Goal: Transaction & Acquisition: Download file/media

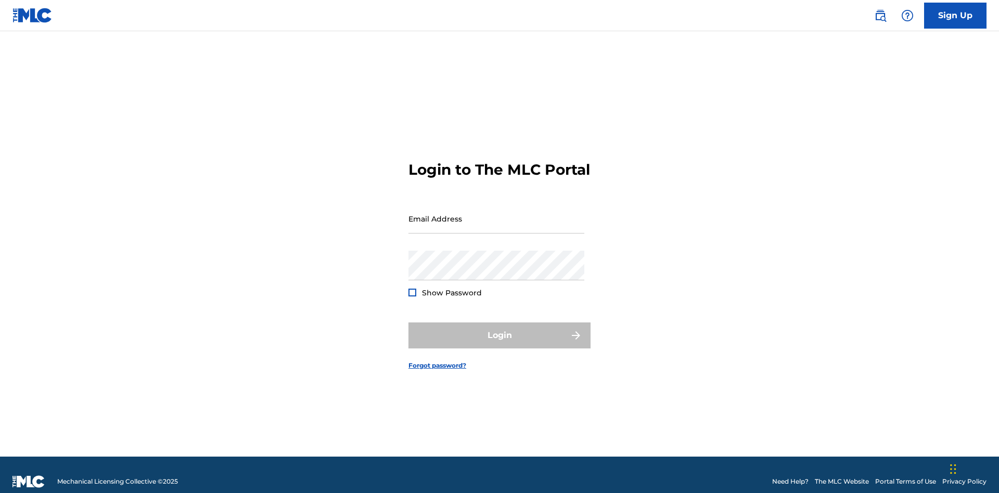
scroll to position [14, 0]
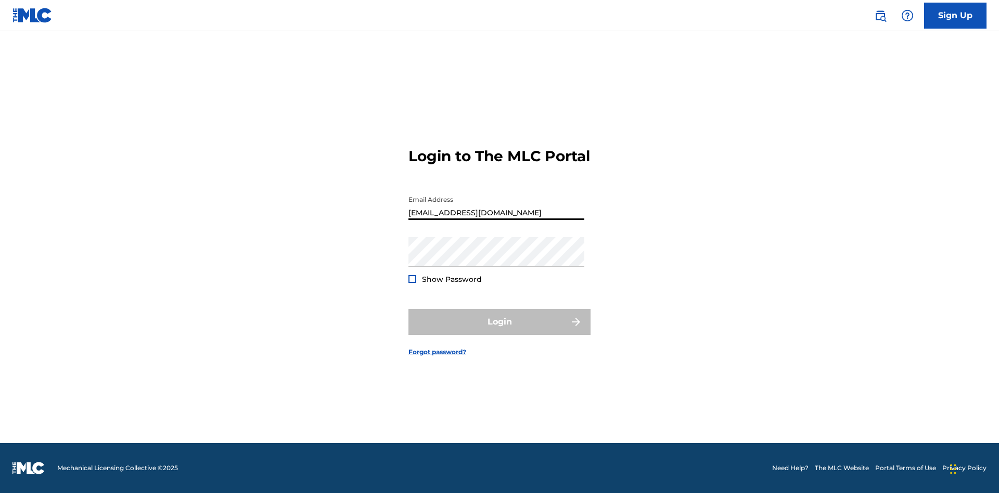
type input "[EMAIL_ADDRESS][DOMAIN_NAME]"
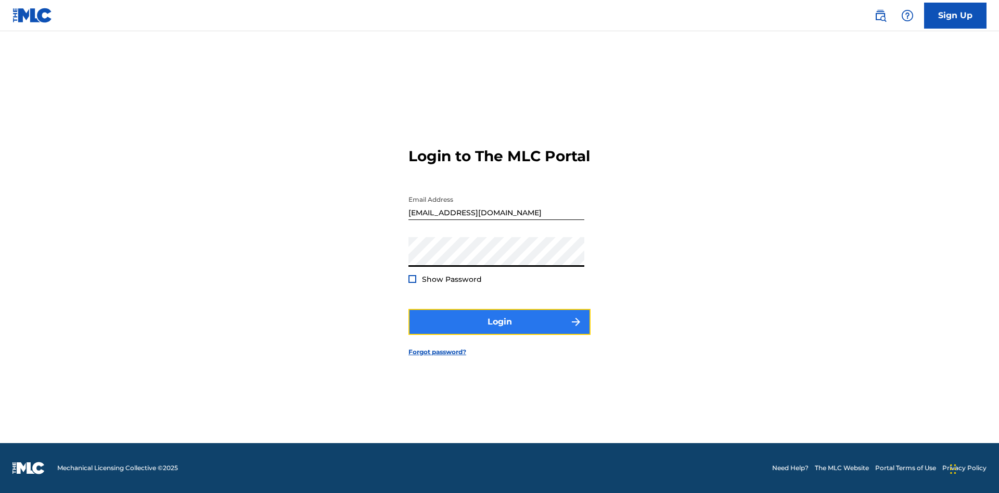
click at [499, 331] on button "Login" at bounding box center [499, 322] width 182 height 26
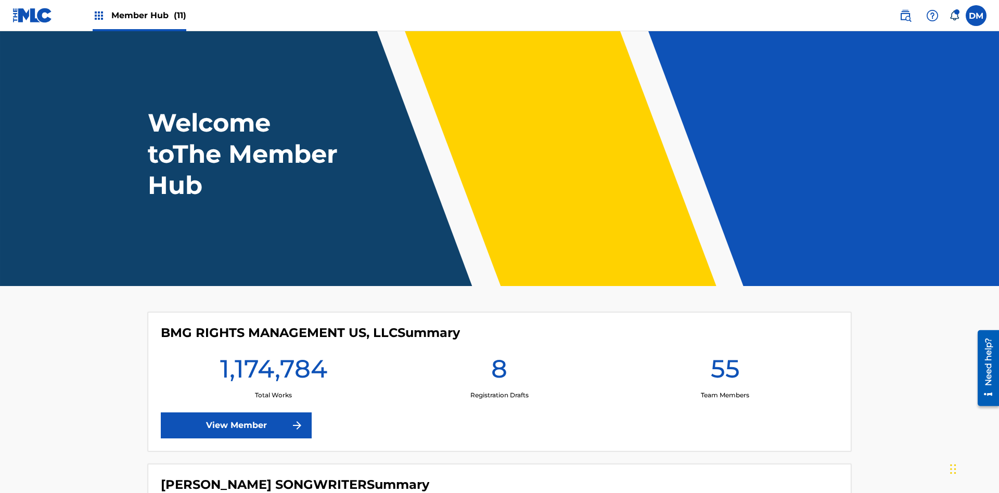
click at [148, 15] on span "Member Hub (11)" at bounding box center [148, 15] width 75 height 12
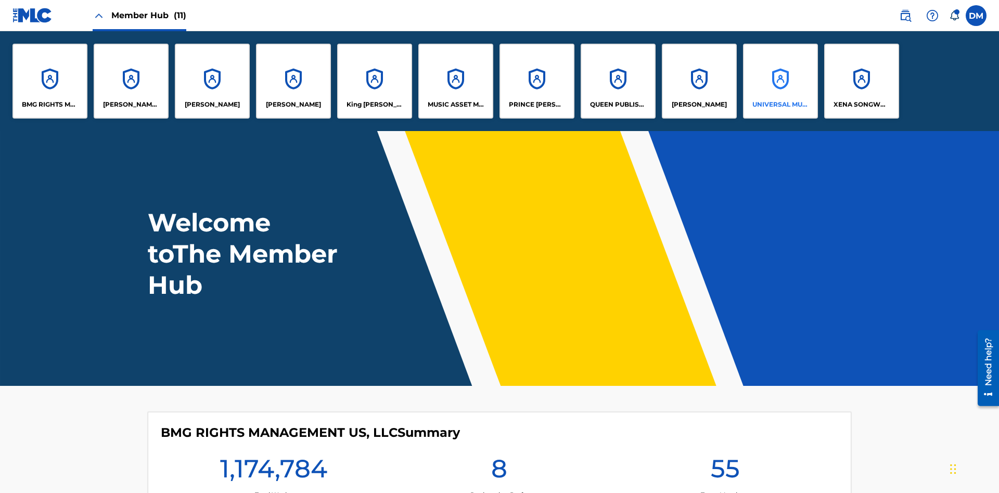
click at [780, 105] on p "UNIVERSAL MUSIC PUB GROUP" at bounding box center [780, 104] width 57 height 9
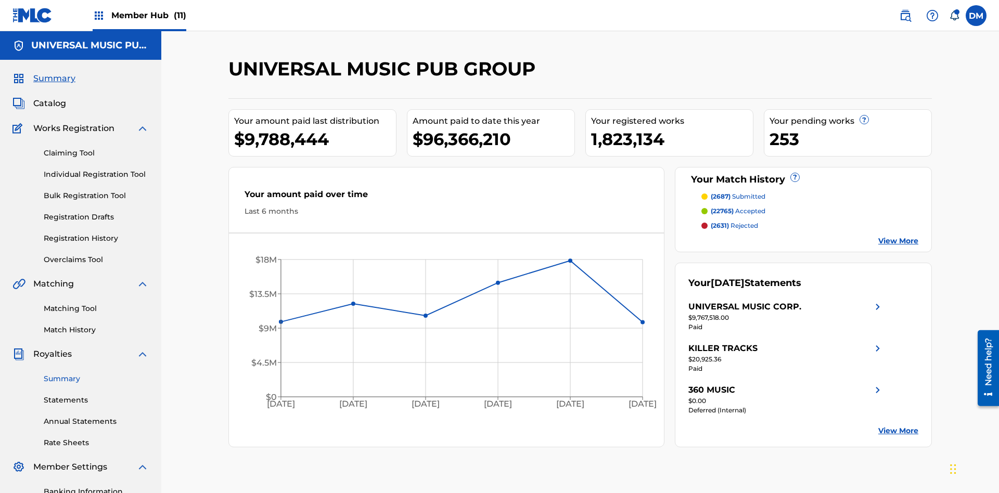
click at [96, 374] on link "Summary" at bounding box center [96, 379] width 105 height 11
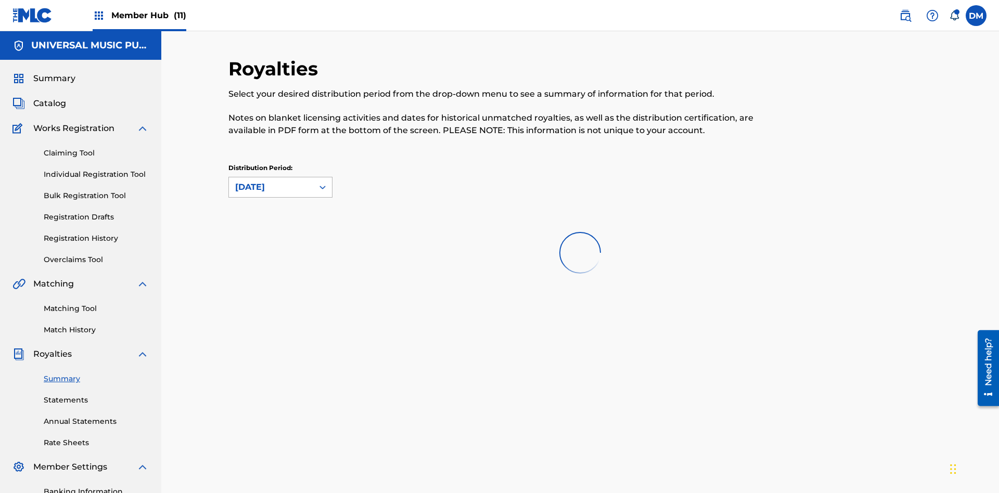
click at [271, 181] on div "August 2025" at bounding box center [271, 187] width 72 height 12
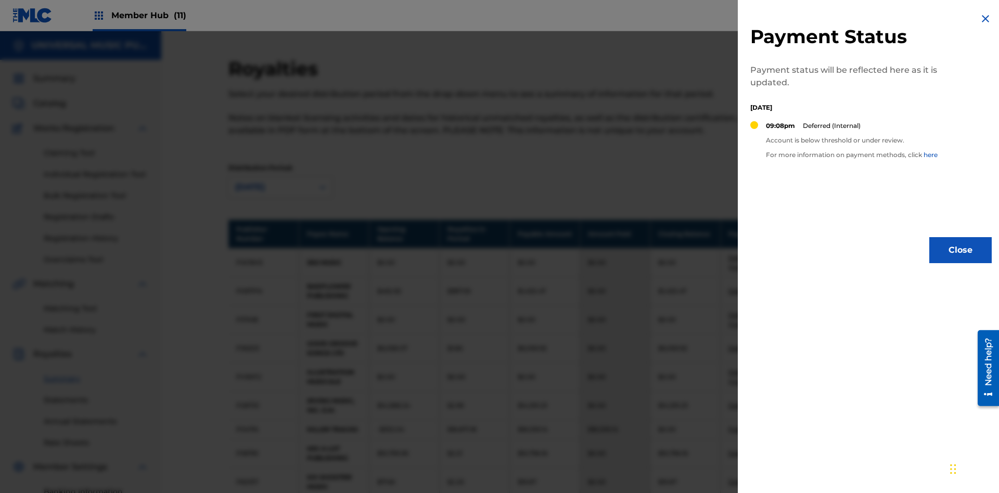
click at [985, 19] on img at bounding box center [985, 18] width 12 height 12
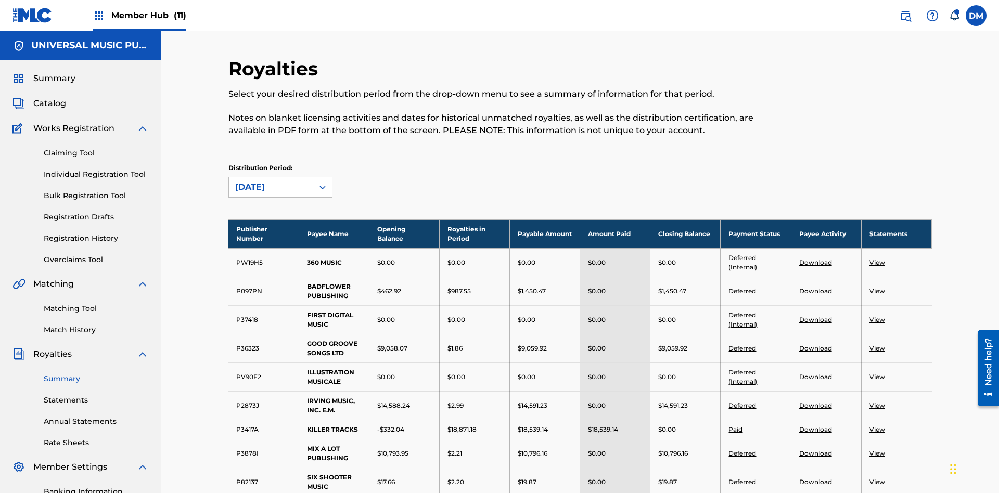
click at [815, 344] on link "Download" at bounding box center [815, 348] width 33 height 8
click at [815, 478] on link "Download" at bounding box center [815, 482] width 33 height 8
click at [96, 374] on link "Summary" at bounding box center [96, 379] width 105 height 11
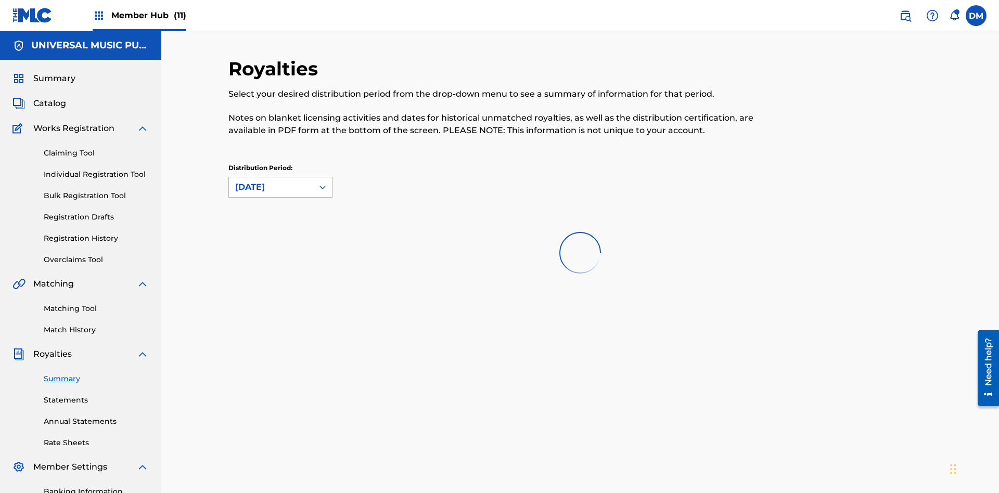
click at [271, 181] on div "August 2025" at bounding box center [271, 187] width 72 height 12
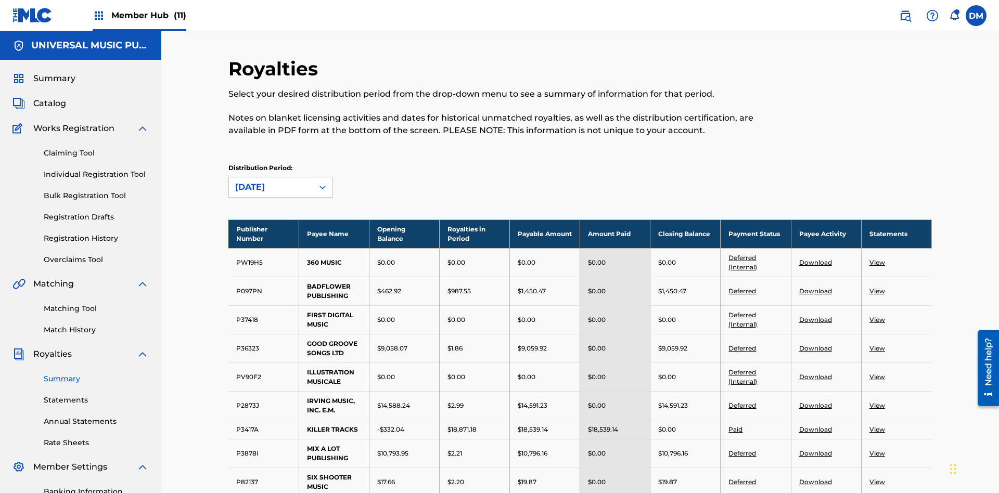
click at [877, 373] on link "View" at bounding box center [877, 377] width 16 height 8
click at [96, 374] on link "Summary" at bounding box center [96, 379] width 105 height 11
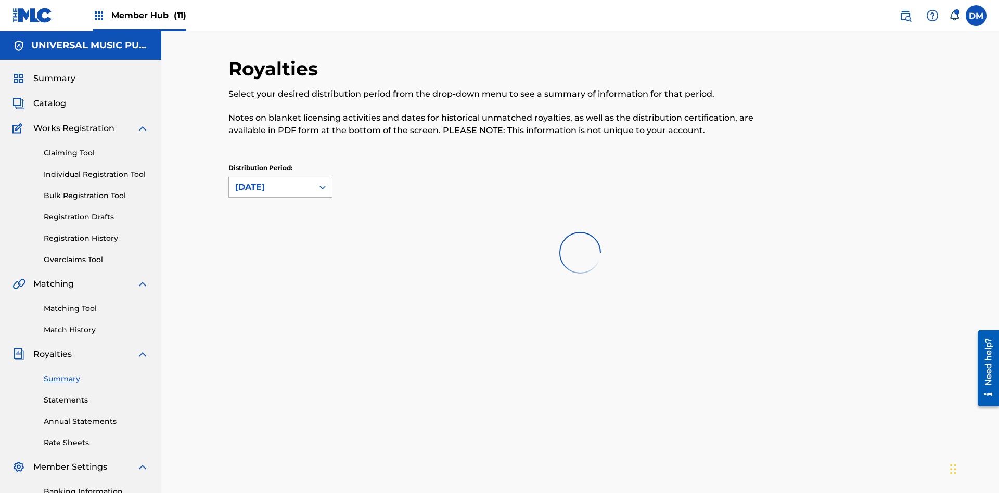
click at [271, 181] on div "August 2025" at bounding box center [271, 187] width 72 height 12
